Goal: Navigation & Orientation: Find specific page/section

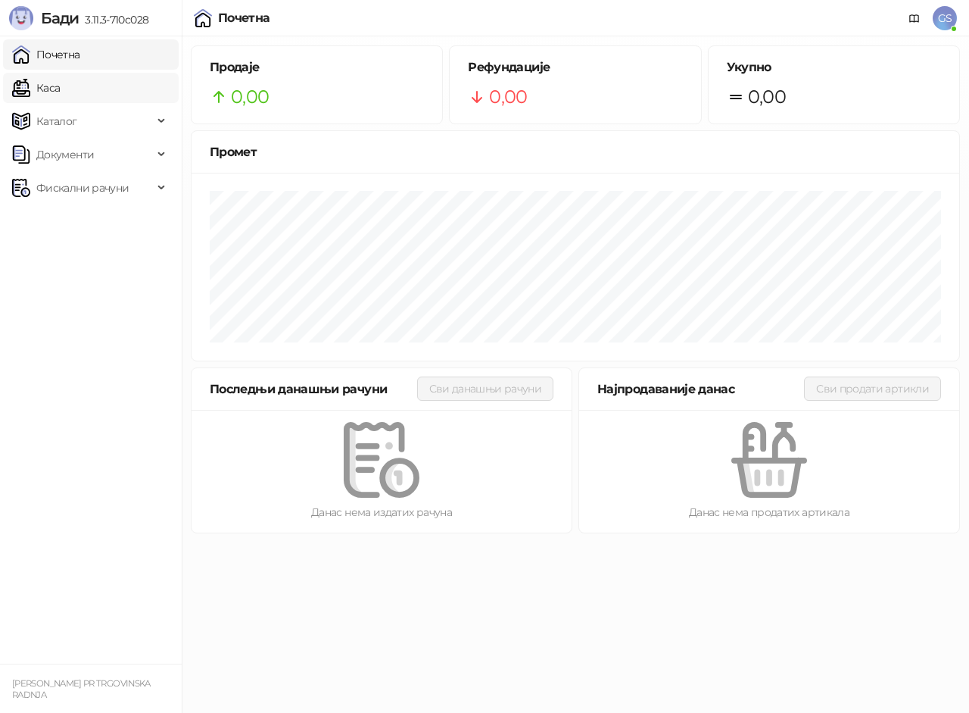
click at [60, 80] on link "Каса" at bounding box center [36, 88] width 48 height 30
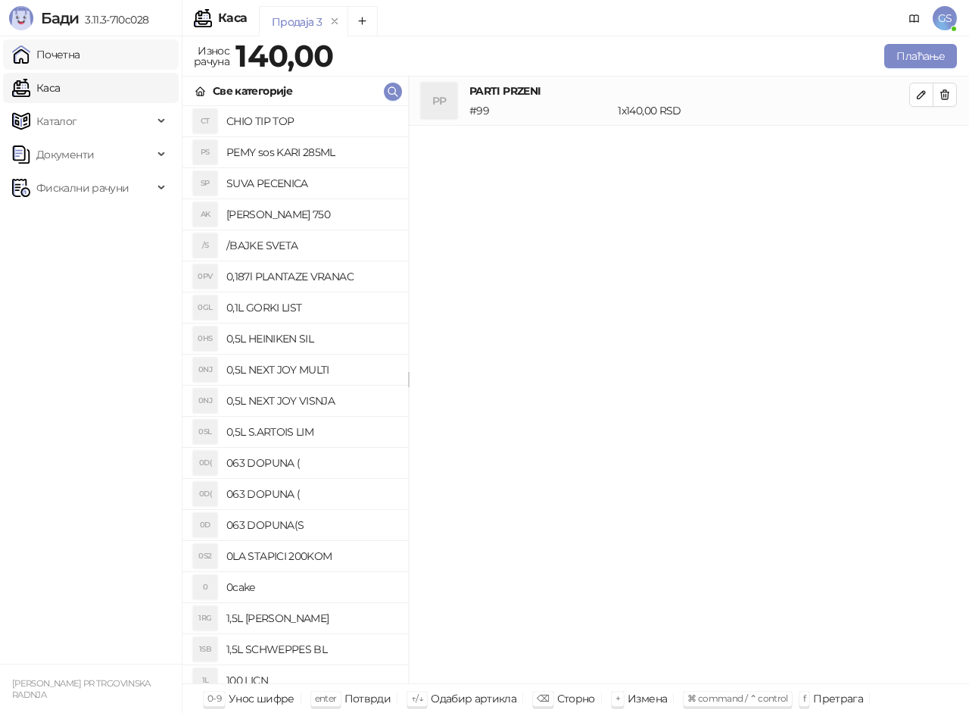
click at [80, 51] on link "Почетна" at bounding box center [46, 54] width 68 height 30
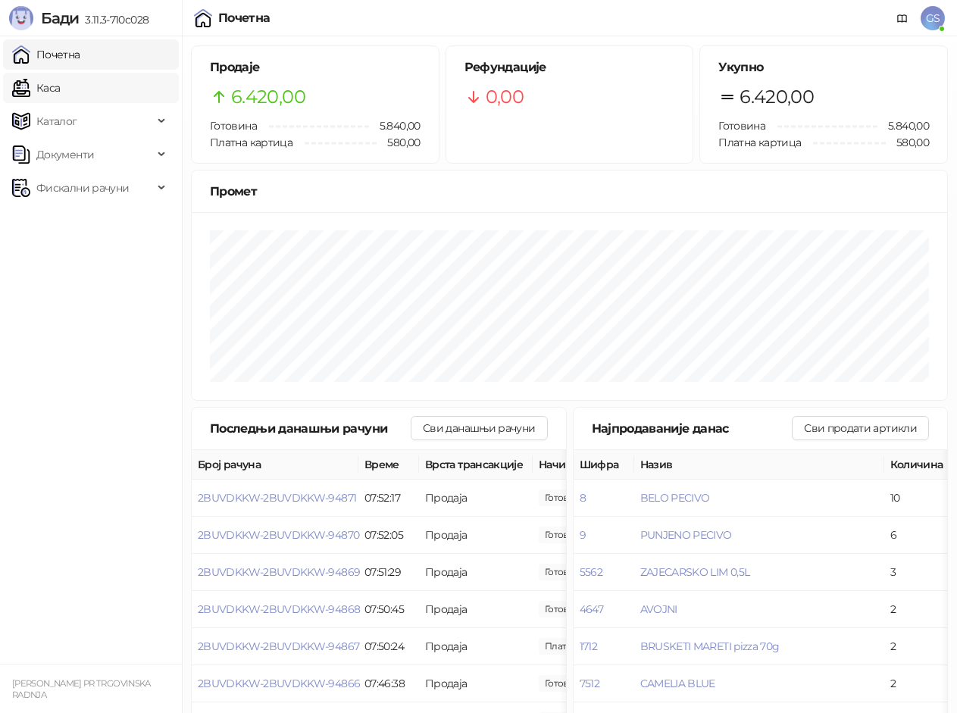
click at [60, 80] on link "Каса" at bounding box center [36, 88] width 48 height 30
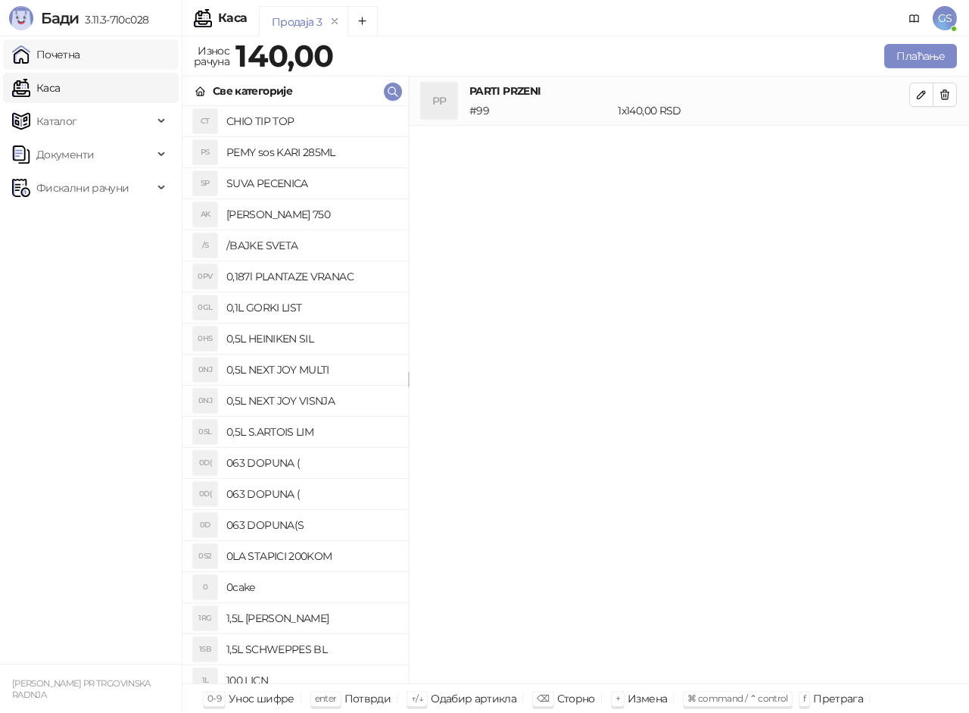
click at [80, 46] on link "Почетна" at bounding box center [46, 54] width 68 height 30
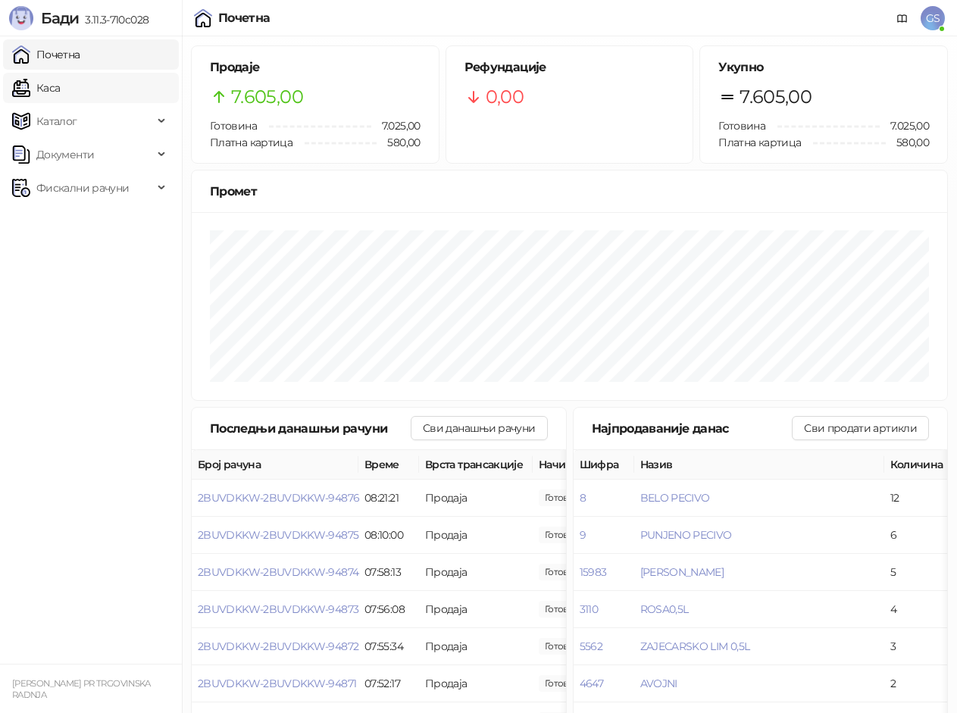
click at [60, 90] on link "Каса" at bounding box center [36, 88] width 48 height 30
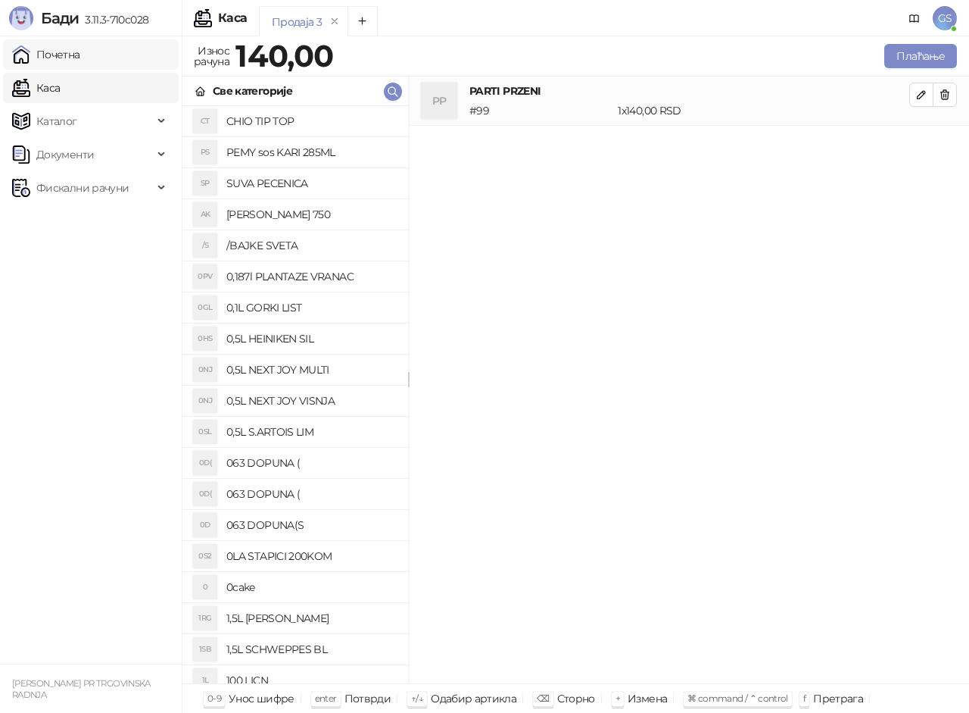
click at [80, 58] on link "Почетна" at bounding box center [46, 54] width 68 height 30
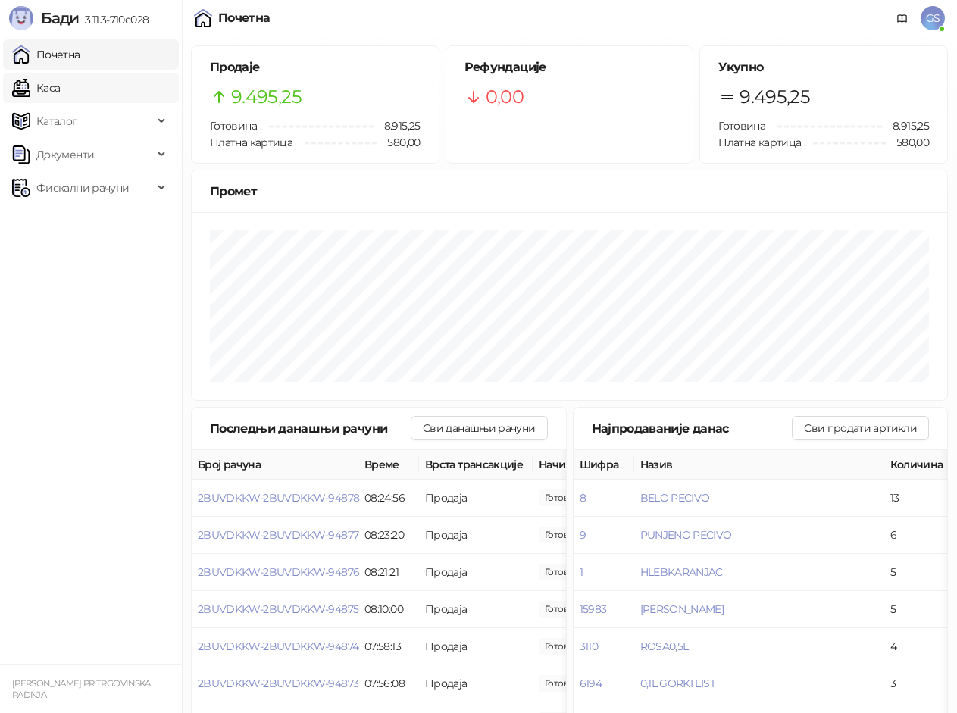
click at [46, 95] on link "Каса" at bounding box center [36, 88] width 48 height 30
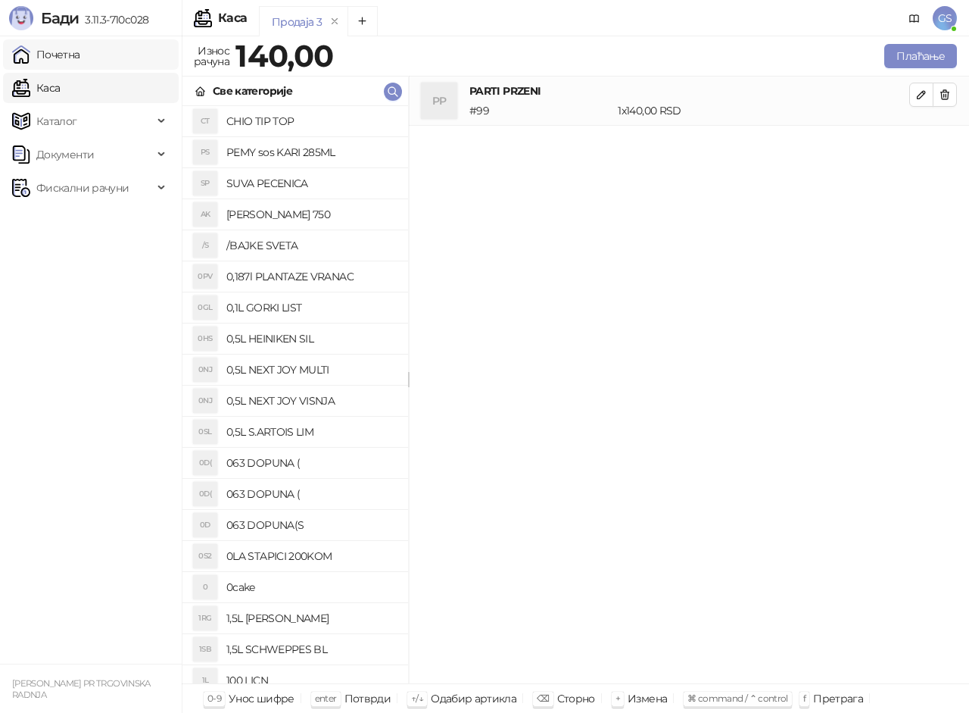
click at [80, 58] on link "Почетна" at bounding box center [46, 54] width 68 height 30
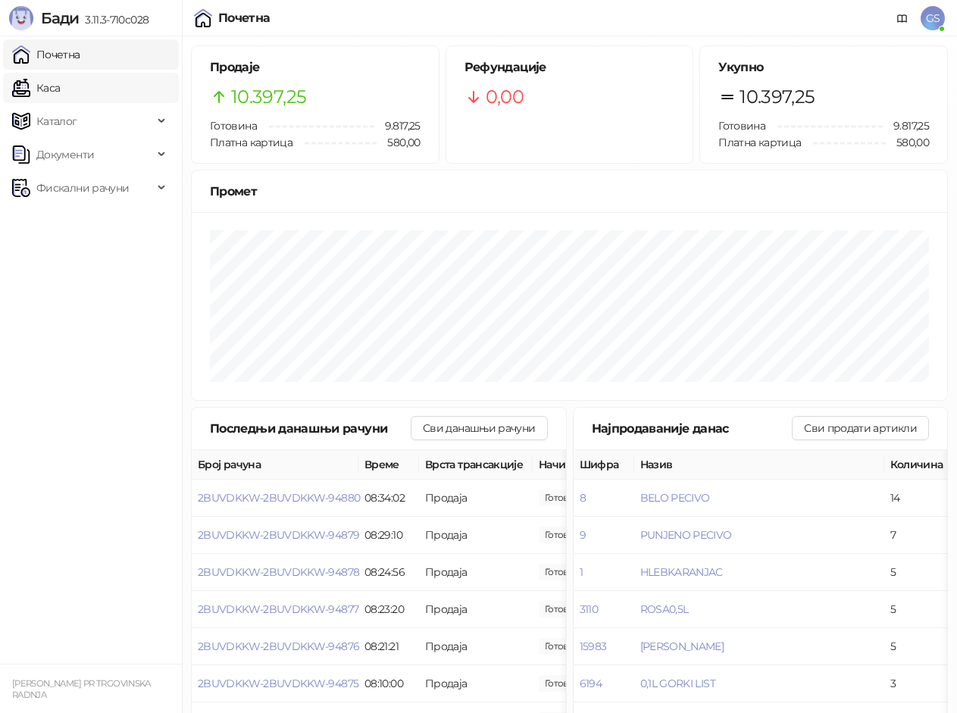
click at [60, 77] on link "Каса" at bounding box center [36, 88] width 48 height 30
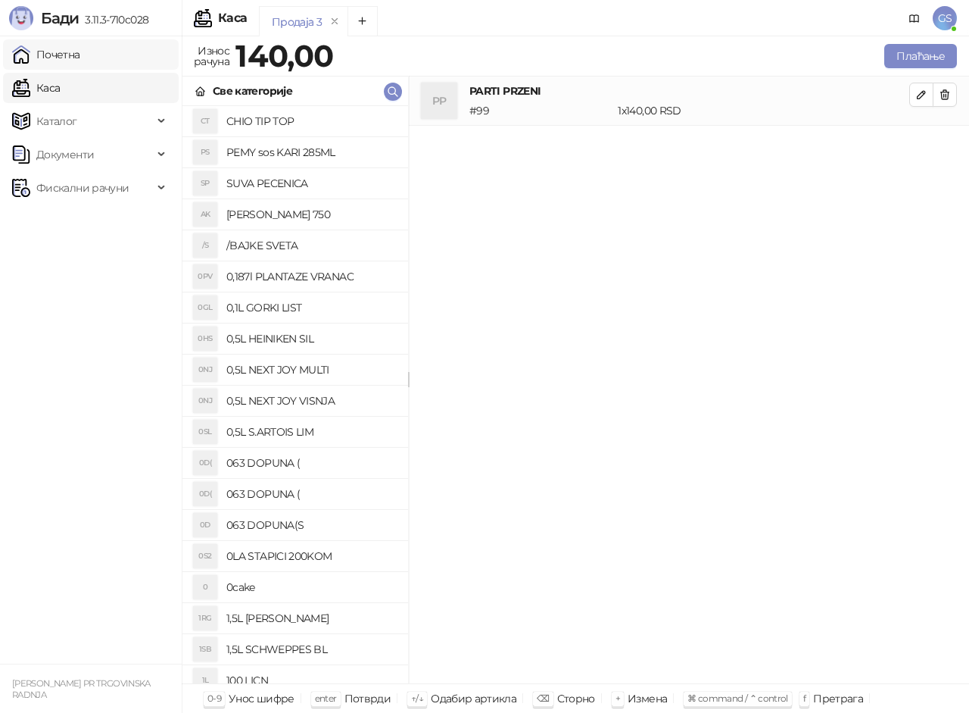
click at [80, 58] on link "Почетна" at bounding box center [46, 54] width 68 height 30
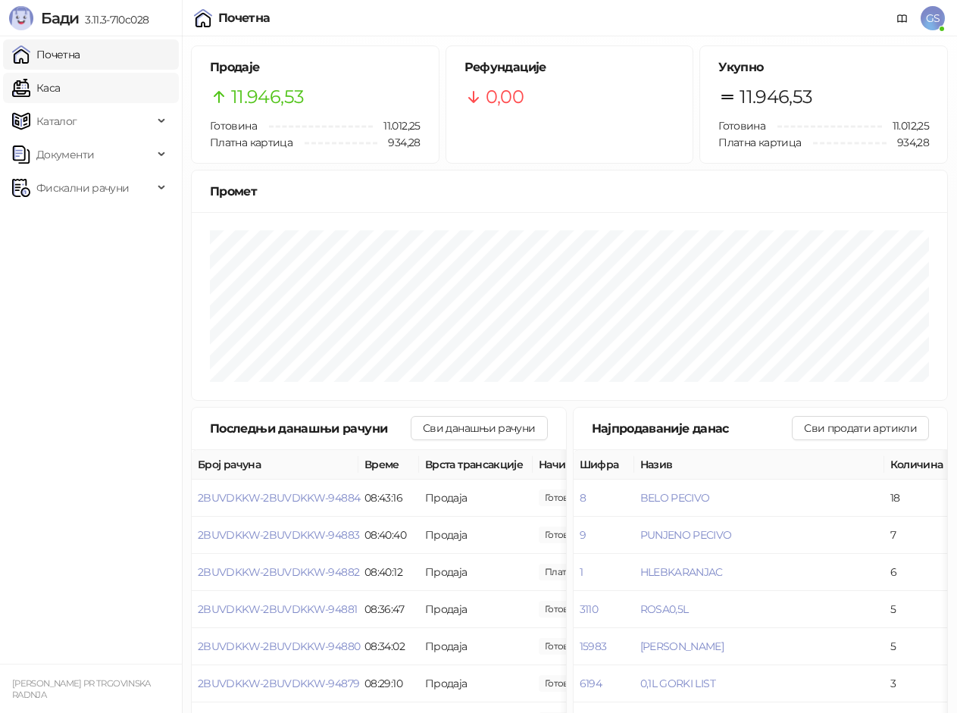
click at [36, 90] on link "Каса" at bounding box center [36, 88] width 48 height 30
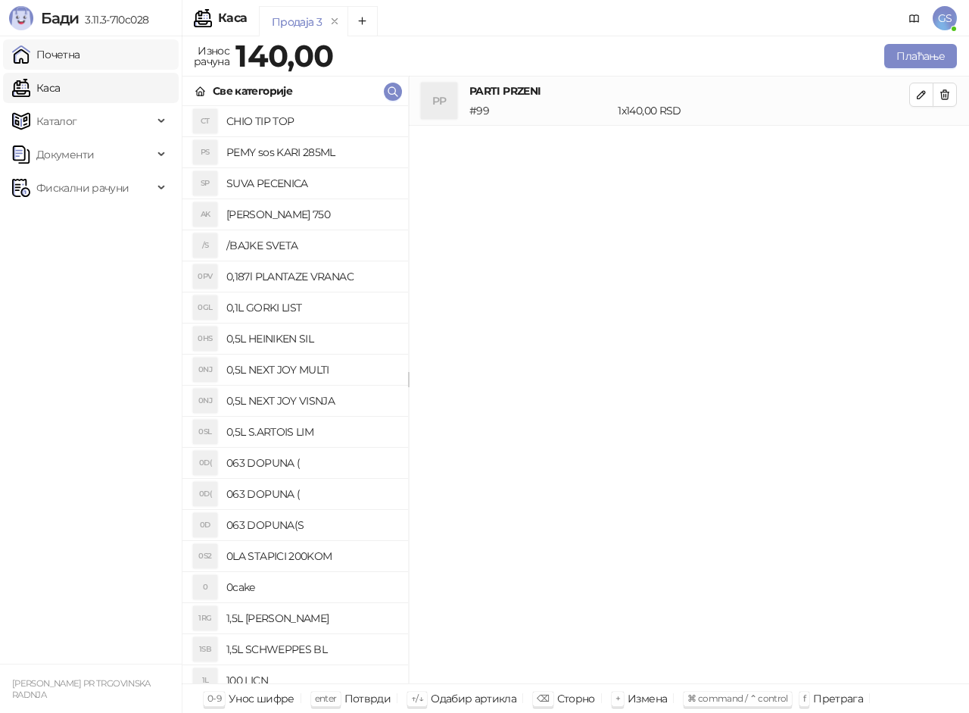
click at [58, 45] on link "Почетна" at bounding box center [46, 54] width 68 height 30
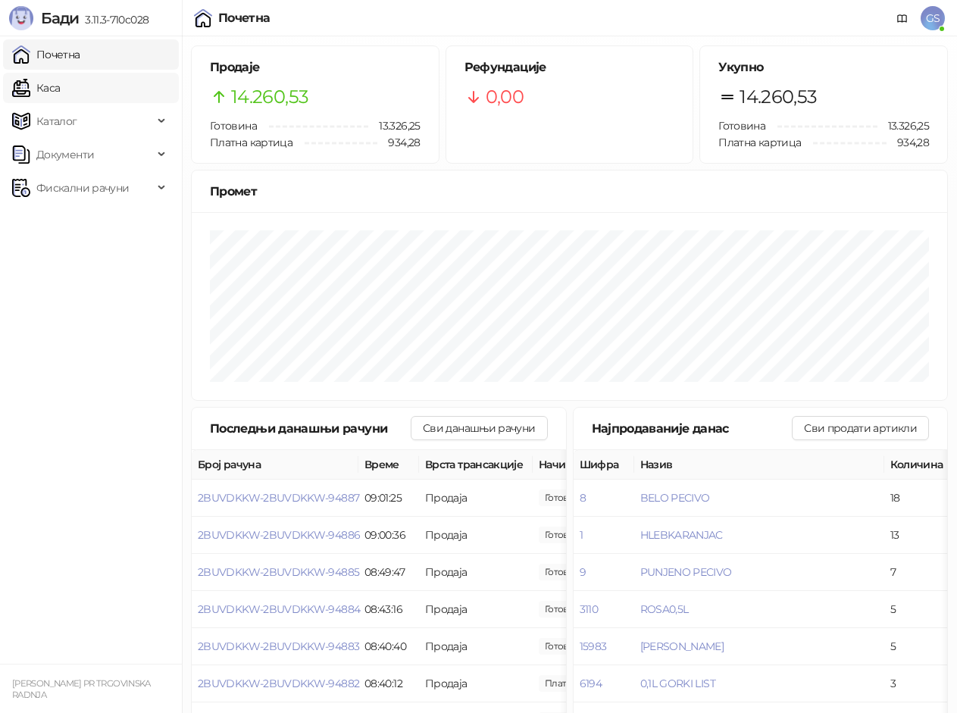
click at [60, 89] on link "Каса" at bounding box center [36, 88] width 48 height 30
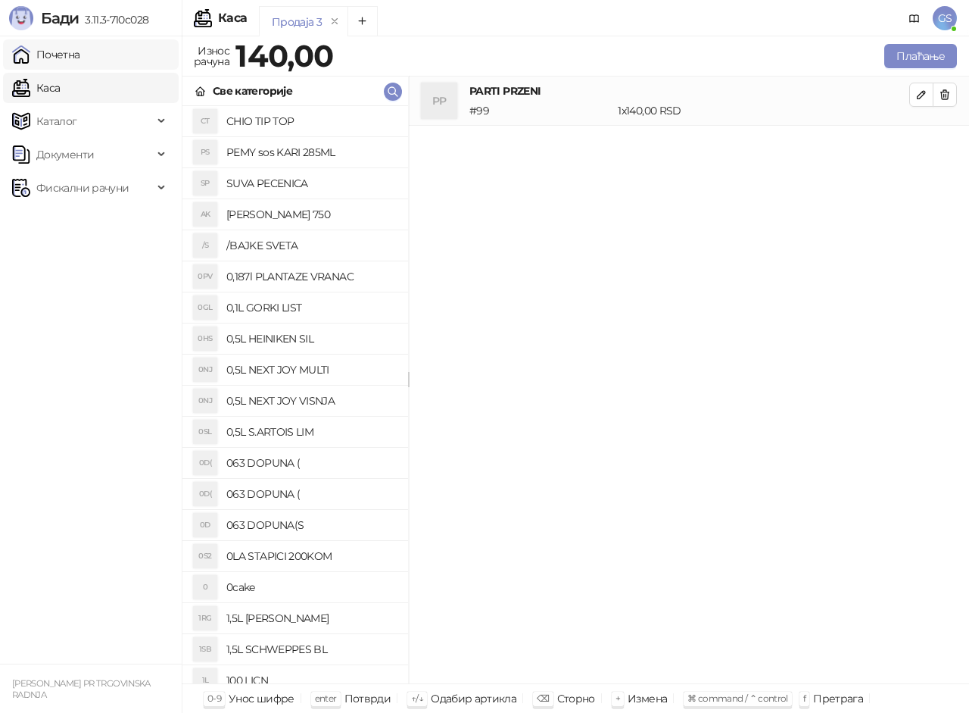
click at [80, 55] on link "Почетна" at bounding box center [46, 54] width 68 height 30
